Goal: Navigation & Orientation: Find specific page/section

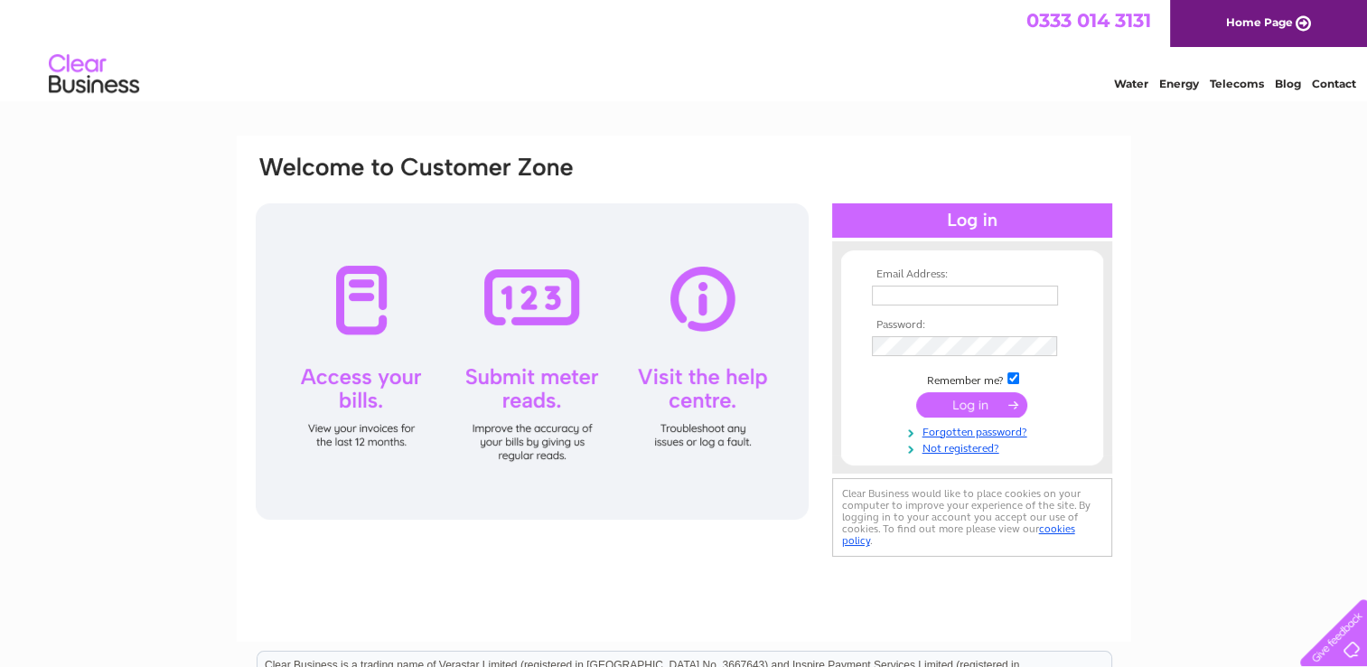
type input "[PERSON_NAME][EMAIL_ADDRESS][DOMAIN_NAME]"
click at [990, 408] on input "submit" at bounding box center [971, 404] width 111 height 25
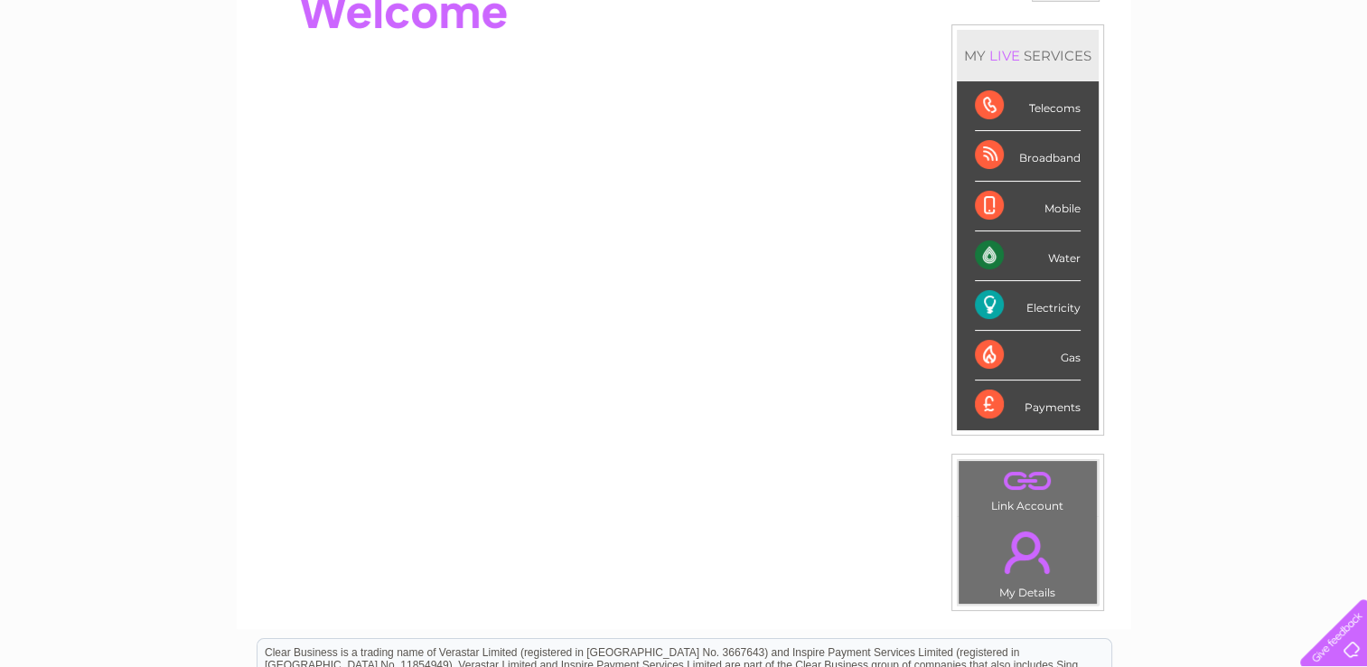
scroll to position [216, 0]
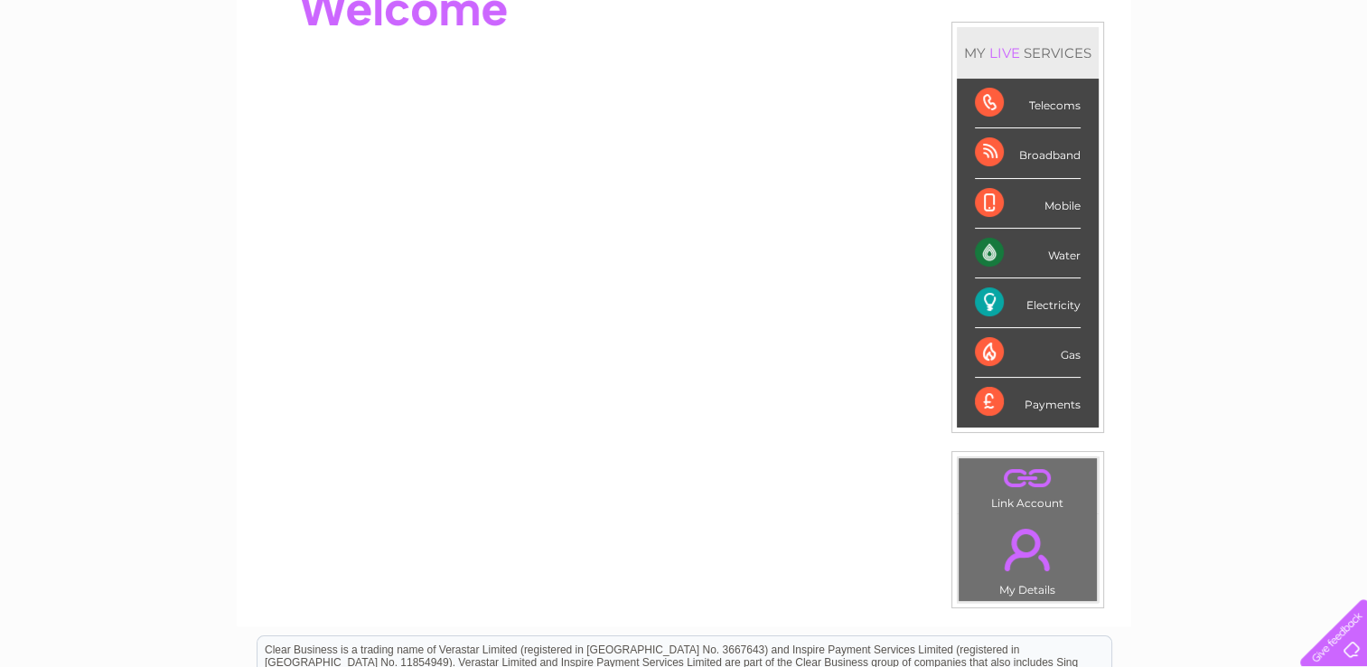
click at [1038, 304] on div "Electricity" at bounding box center [1028, 303] width 106 height 50
click at [986, 297] on div "Electricity" at bounding box center [1028, 303] width 106 height 50
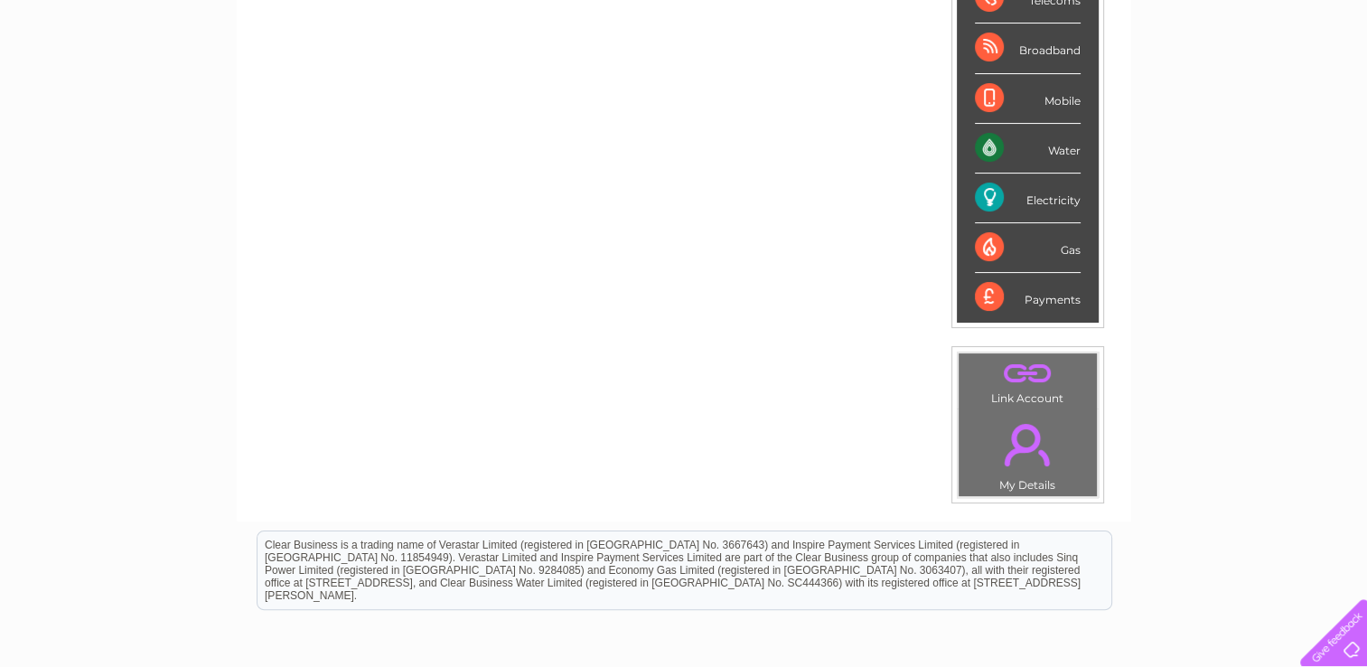
scroll to position [333, 0]
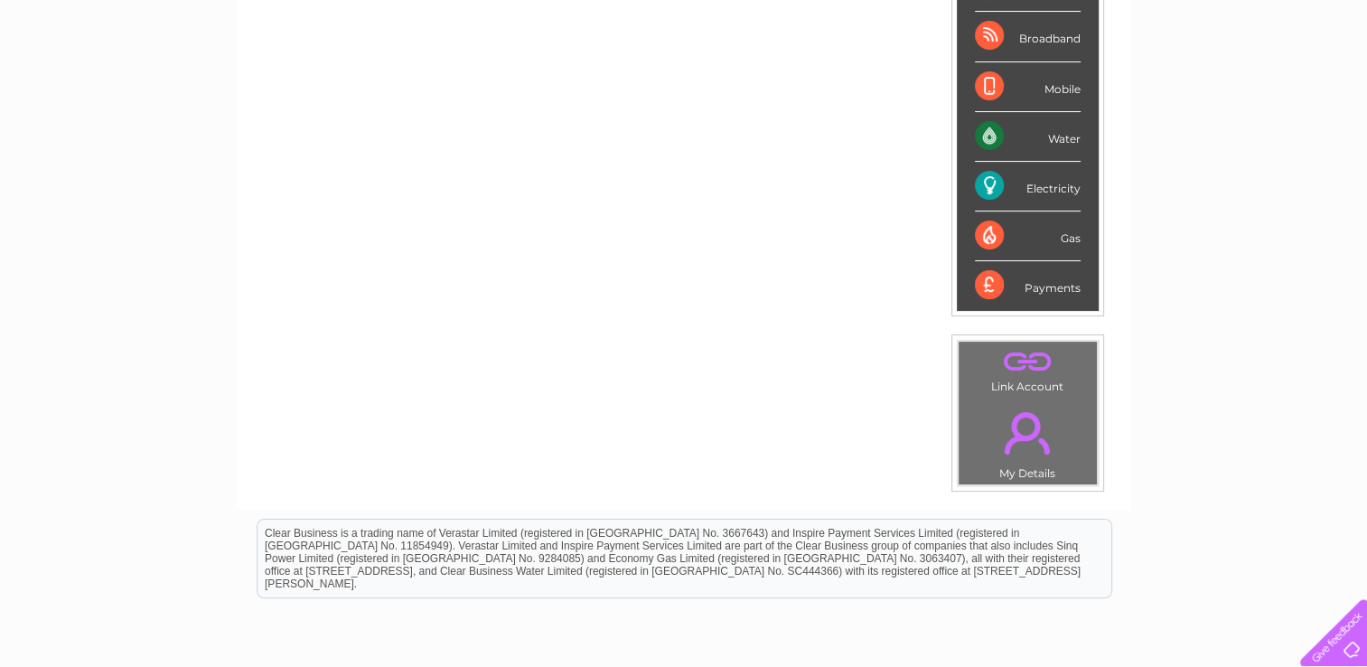
click at [1022, 421] on link "." at bounding box center [1027, 432] width 129 height 63
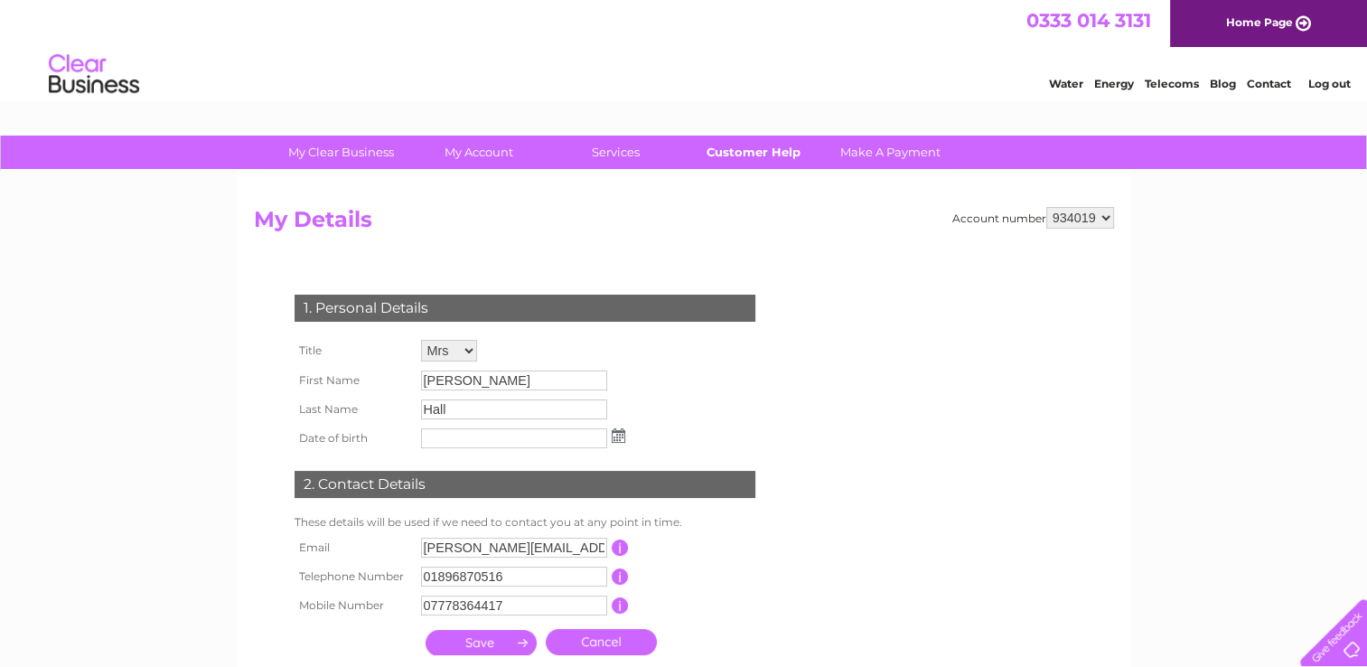
click at [751, 158] on link "Customer Help" at bounding box center [753, 152] width 149 height 33
